Goal: Navigation & Orientation: Find specific page/section

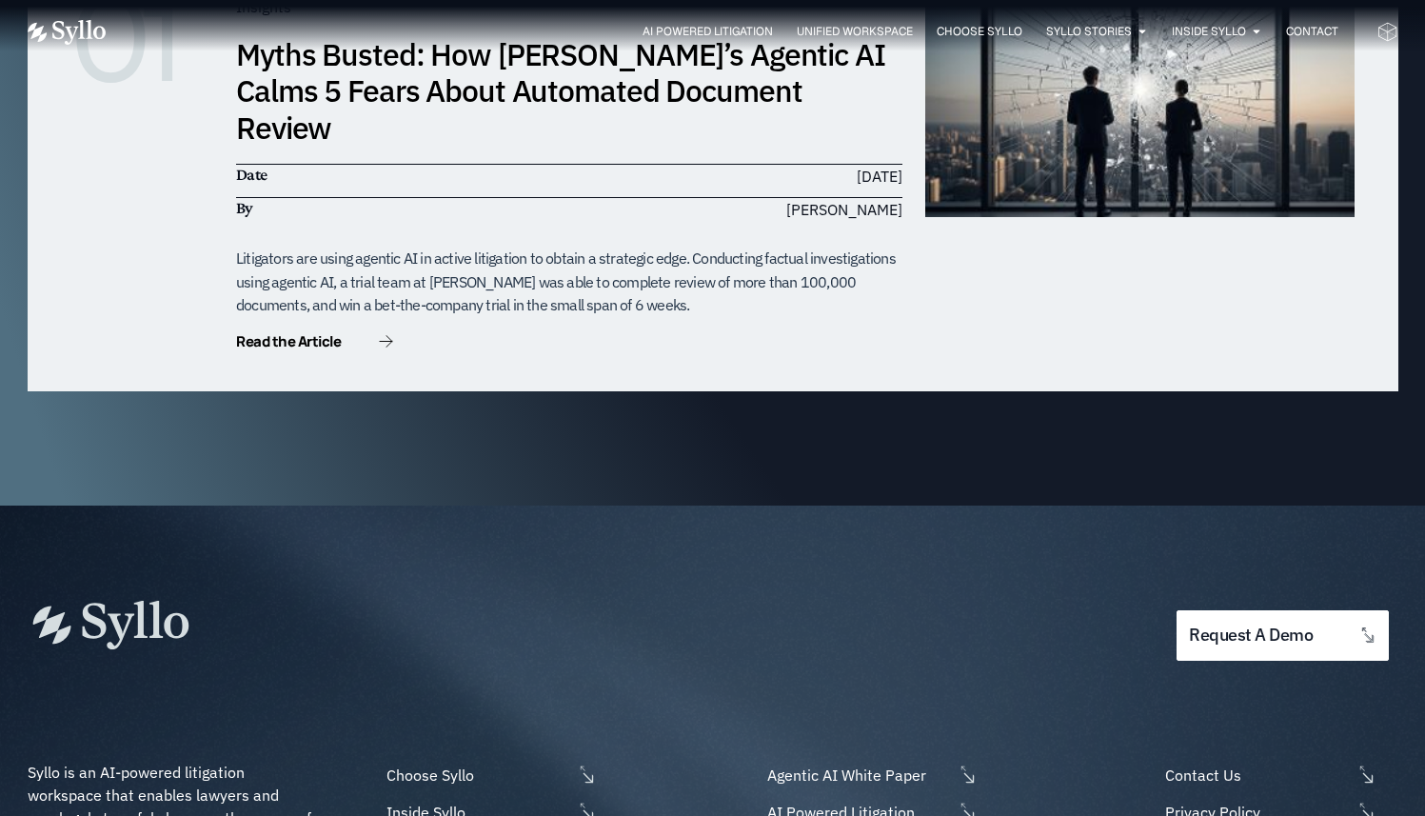
scroll to position [6127, 0]
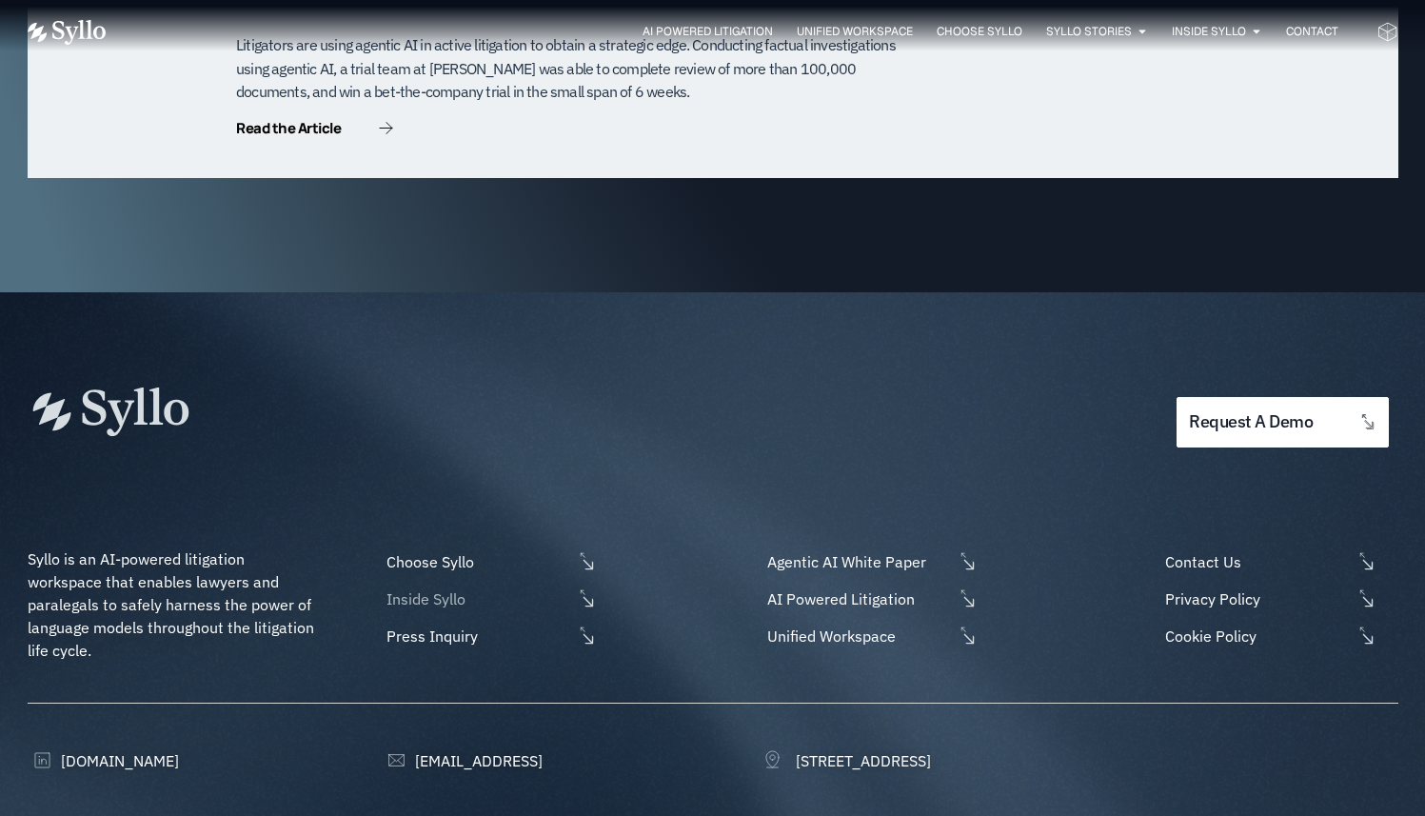
click at [472, 587] on span "Inside Syllo" at bounding box center [477, 598] width 190 height 23
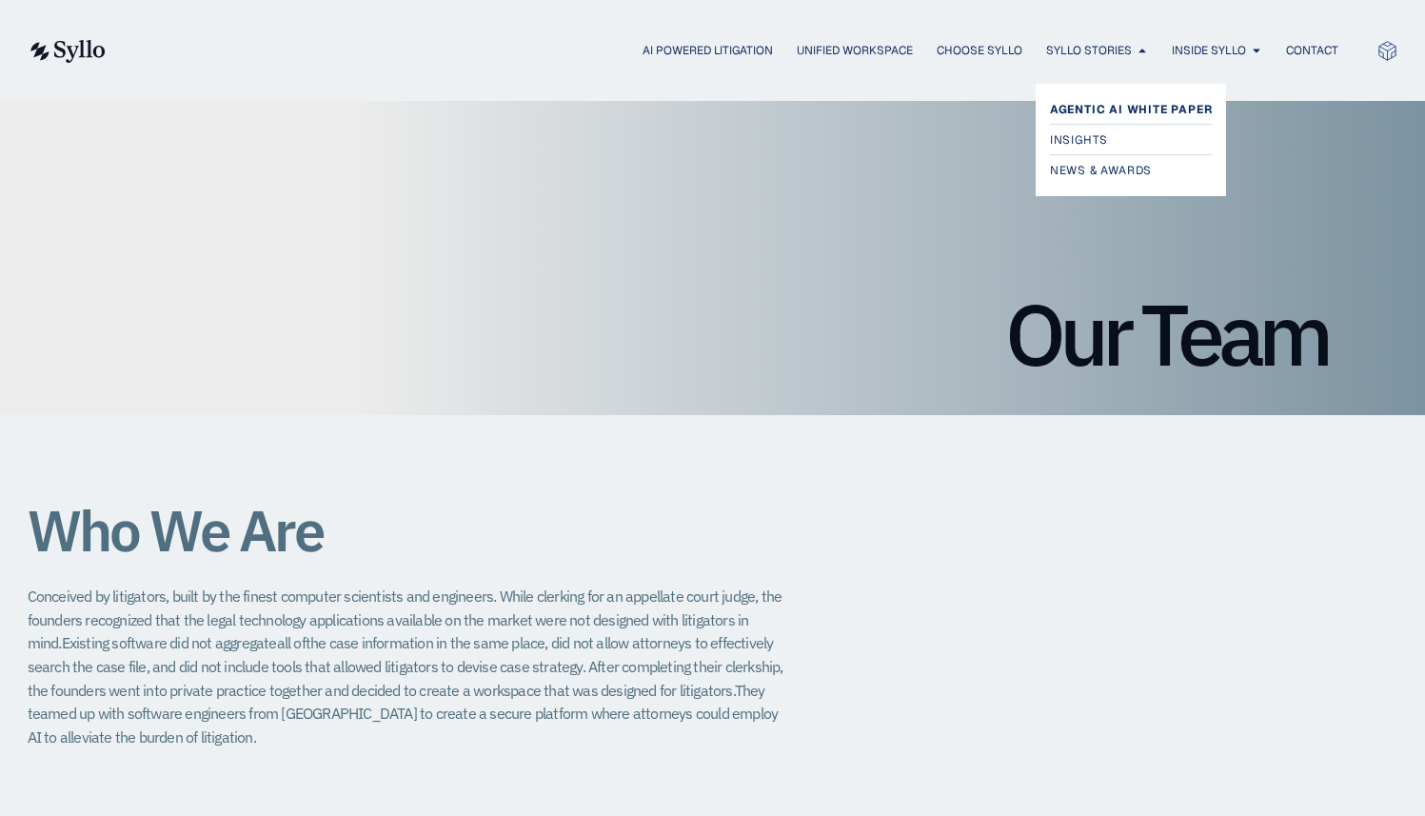
click at [1101, 110] on span "Agentic AI White Paper" at bounding box center [1131, 109] width 163 height 23
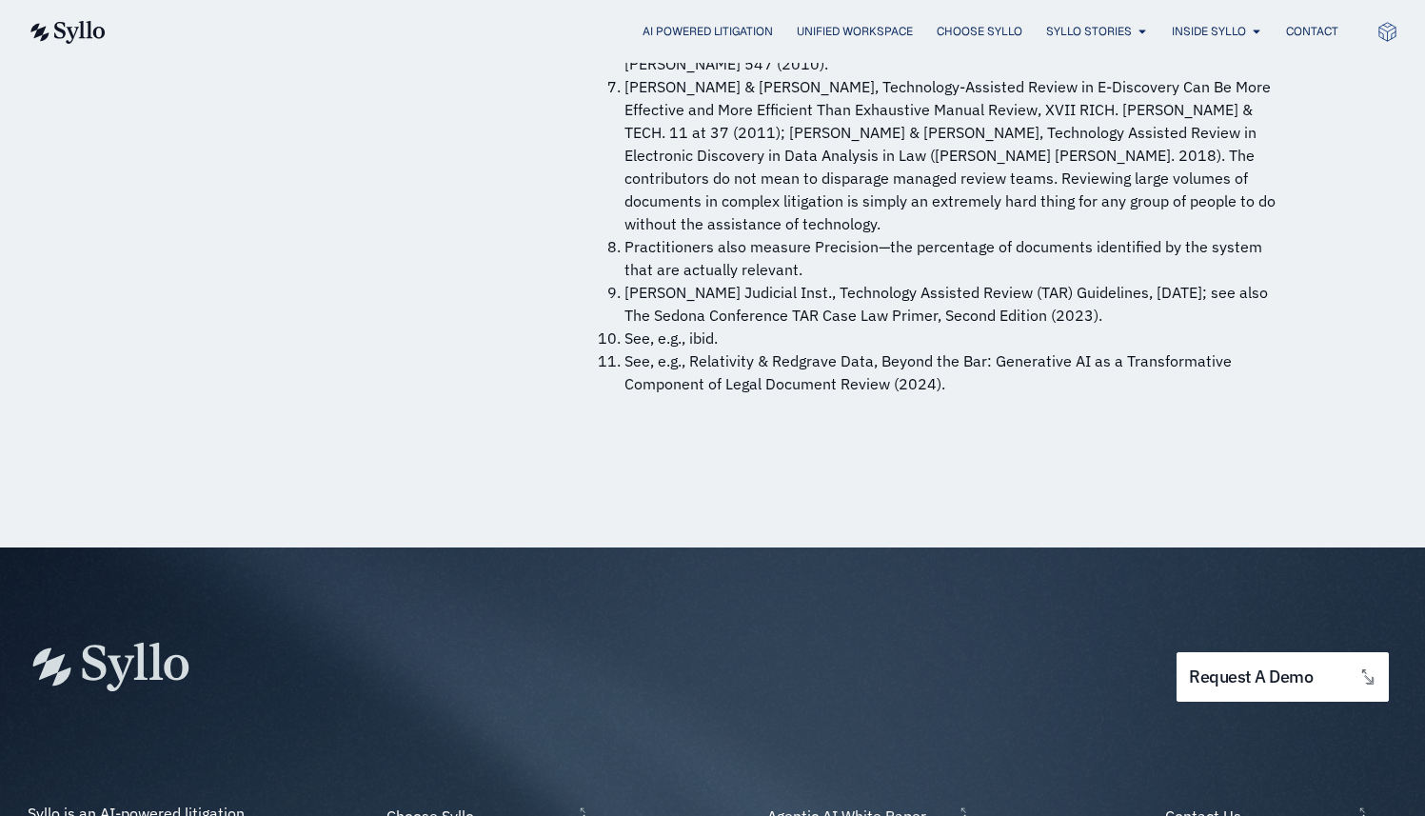
scroll to position [14530, 0]
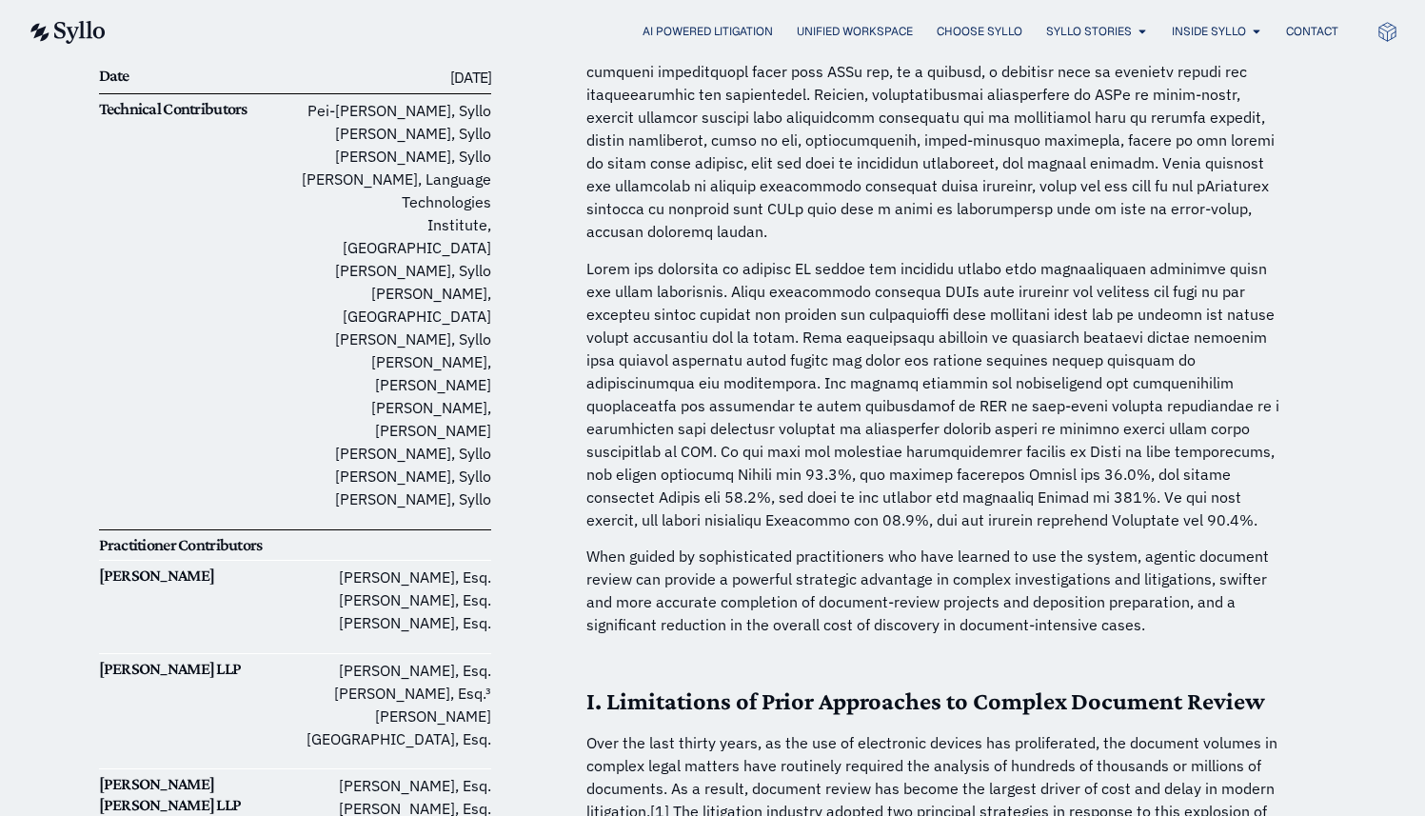
scroll to position [0, 0]
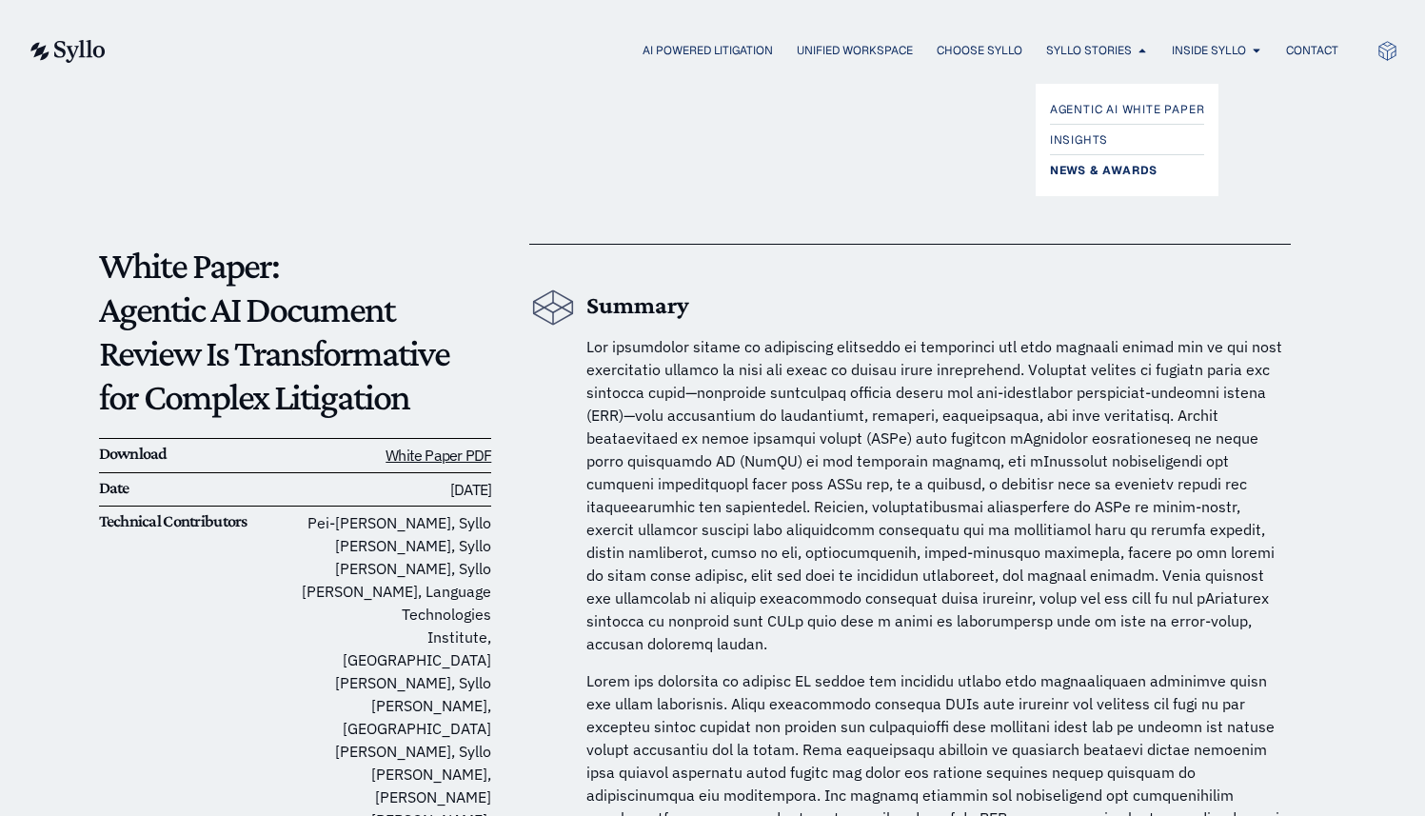
click at [1093, 168] on span "News & Awards" at bounding box center [1104, 170] width 108 height 23
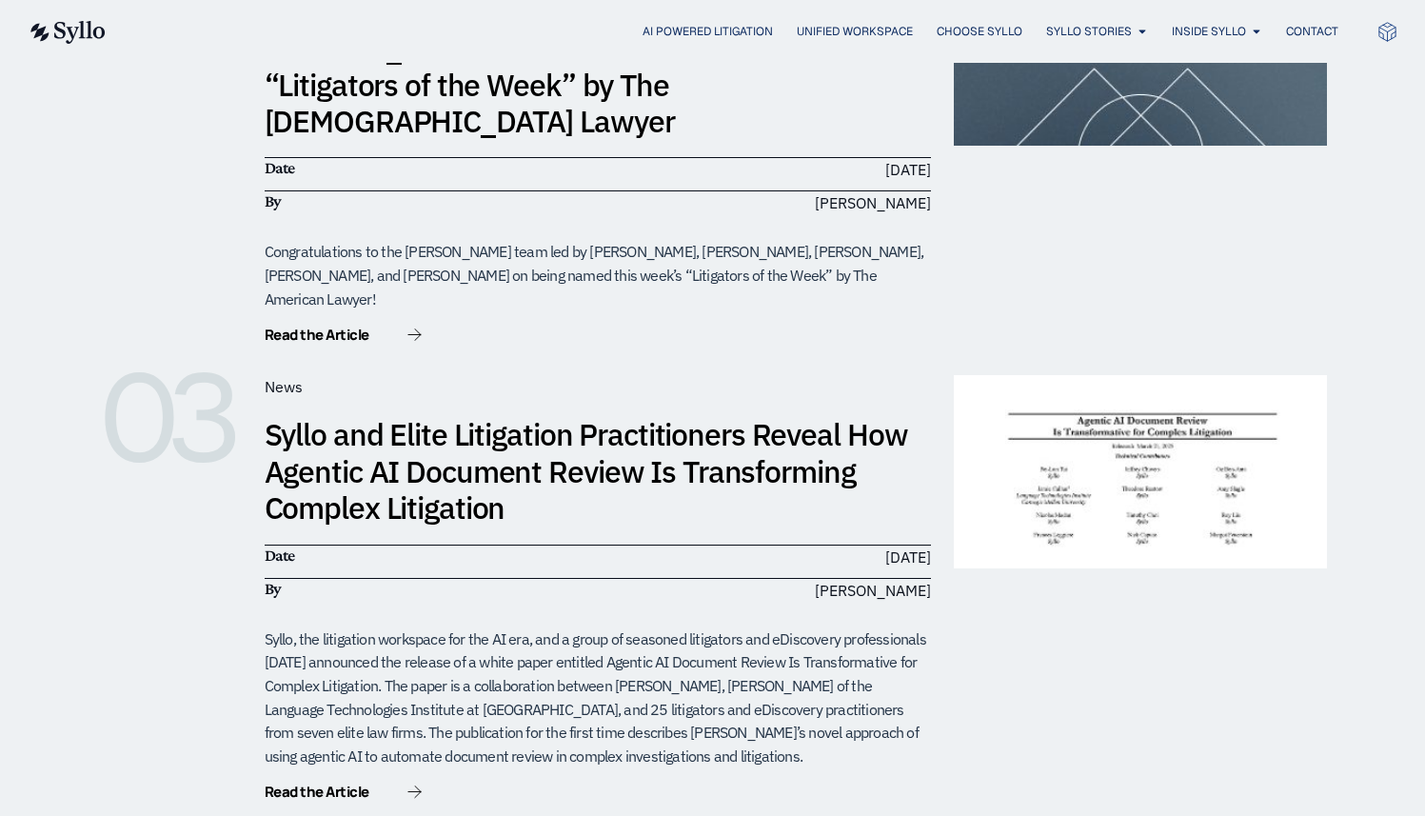
scroll to position [966, 0]
